Goal: Task Accomplishment & Management: Manage account settings

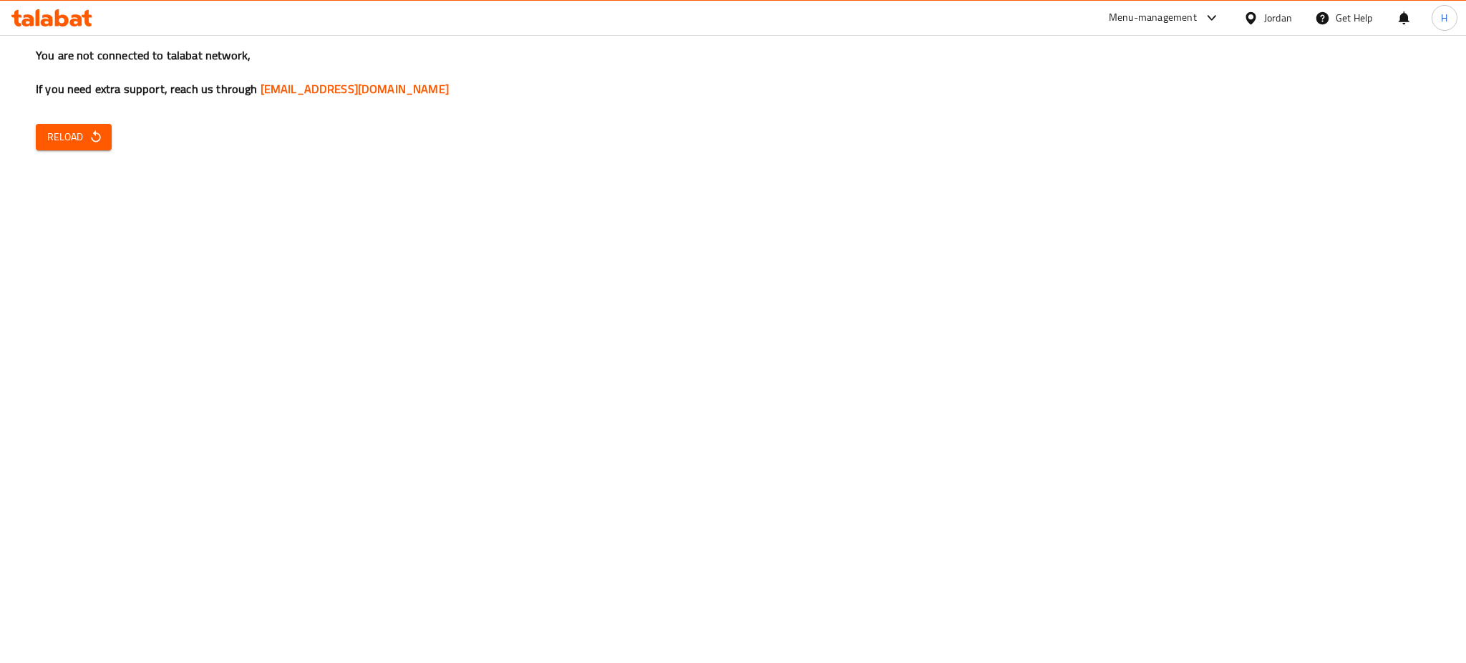
click at [92, 133] on icon "button" at bounding box center [96, 137] width 14 height 14
click at [28, 16] on icon at bounding box center [27, 20] width 12 height 12
click at [100, 140] on icon "button" at bounding box center [96, 137] width 14 height 14
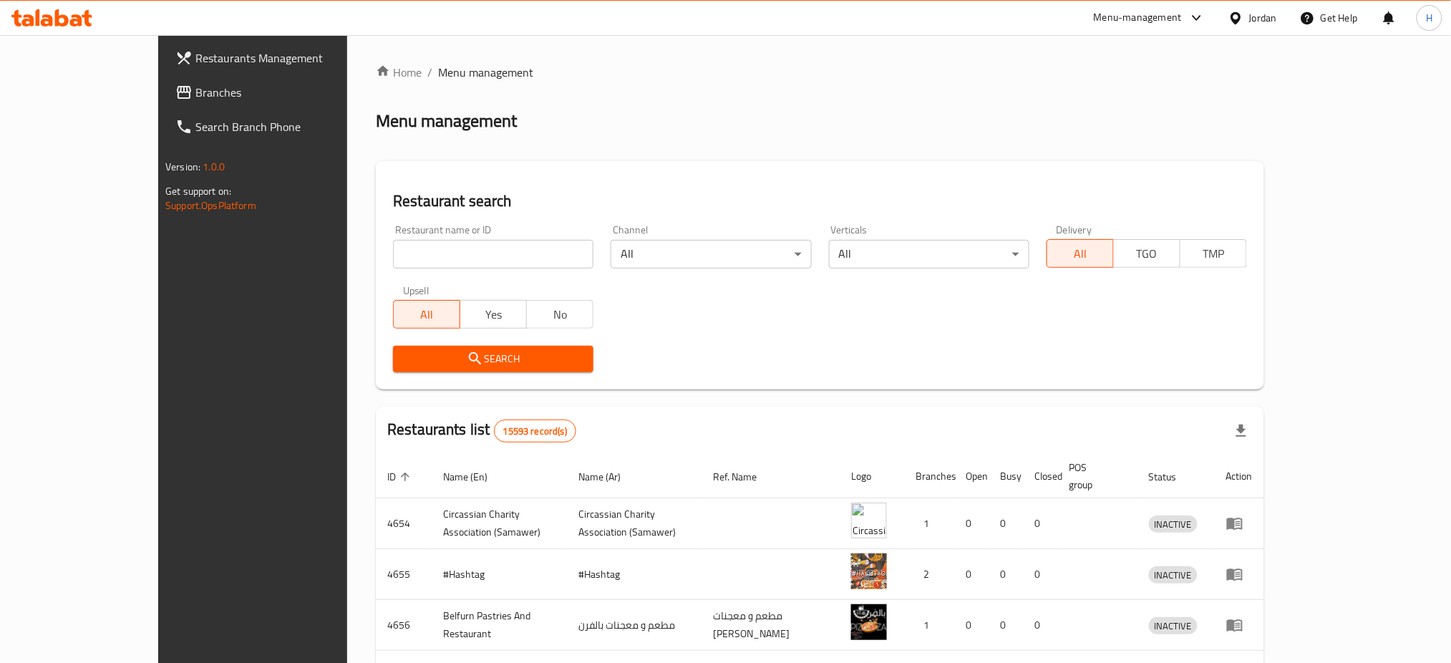
click at [164, 102] on link "Branches" at bounding box center [282, 92] width 237 height 34
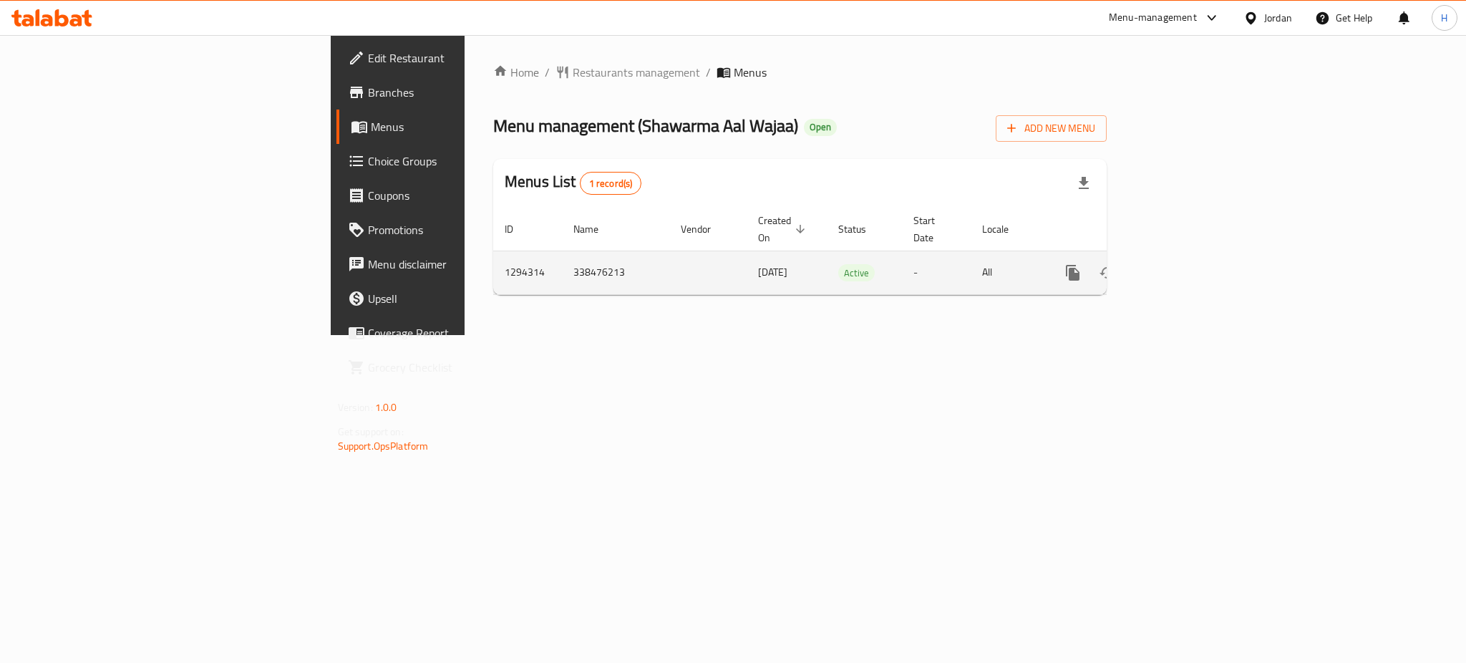
click at [1184, 264] on icon "enhanced table" at bounding box center [1175, 272] width 17 height 17
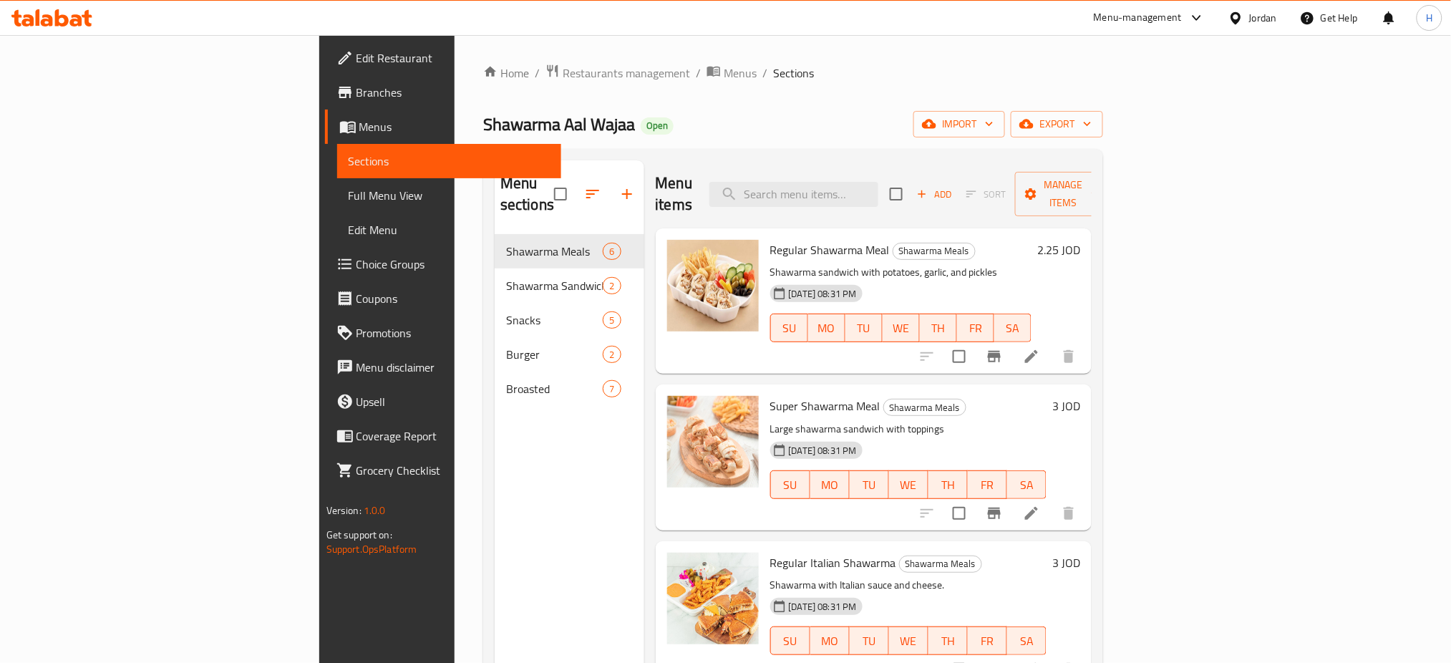
click at [913, 169] on div "Menu items Add Sort Manage items" at bounding box center [874, 194] width 437 height 68
click at [878, 188] on input "search" at bounding box center [793, 194] width 169 height 25
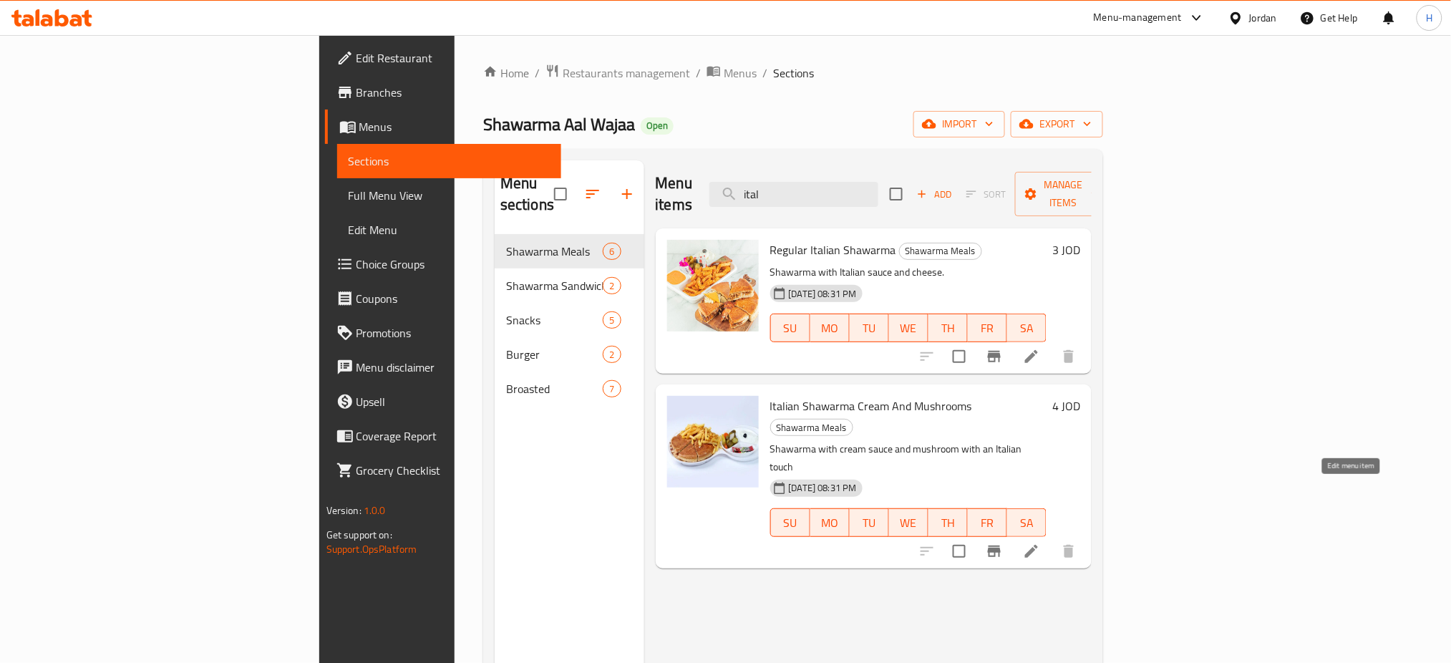
type input "ital"
click at [1038, 545] on icon at bounding box center [1031, 551] width 13 height 13
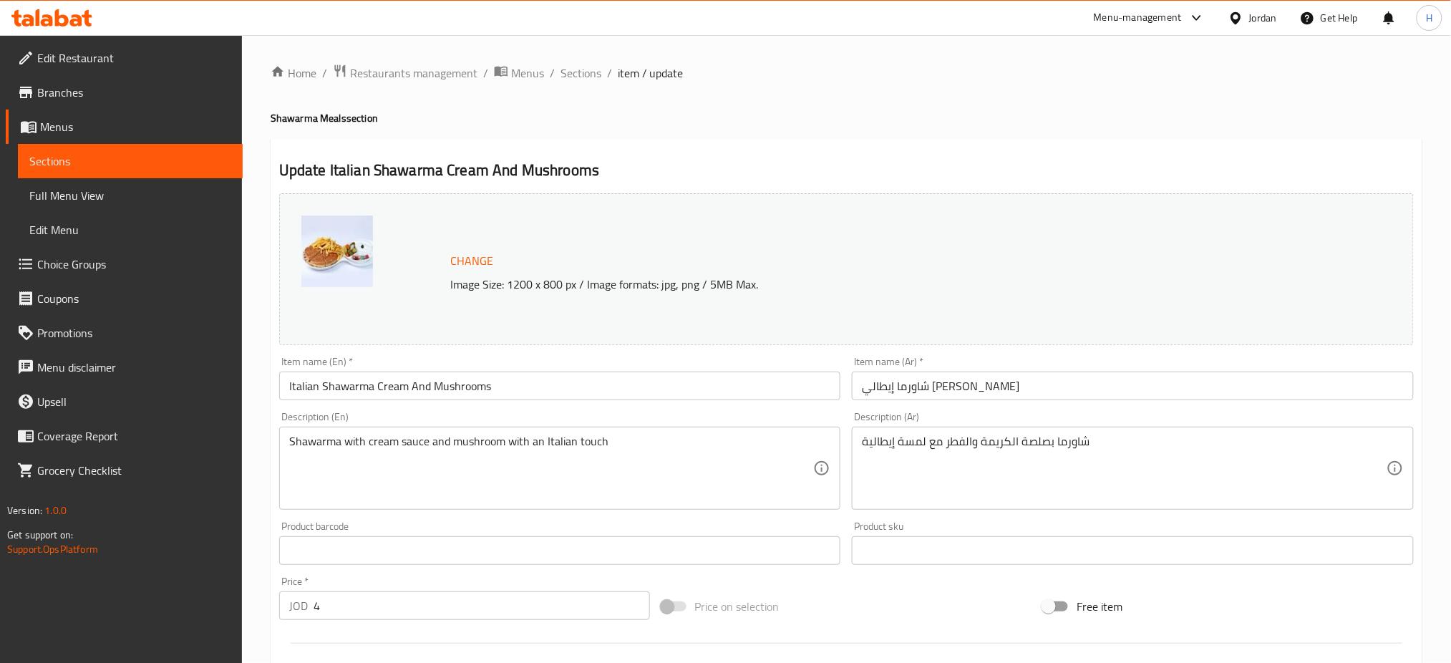
click at [578, 113] on h4 "Shawarma Meals section" at bounding box center [847, 118] width 1152 height 14
click at [571, 73] on span "Sections" at bounding box center [580, 72] width 41 height 17
